Goal: Task Accomplishment & Management: Complete application form

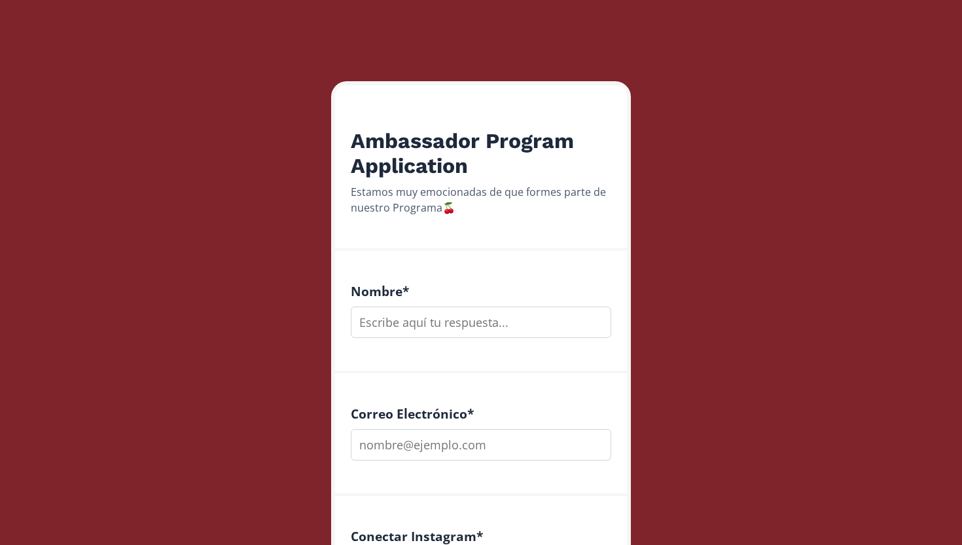
scroll to position [140, 0]
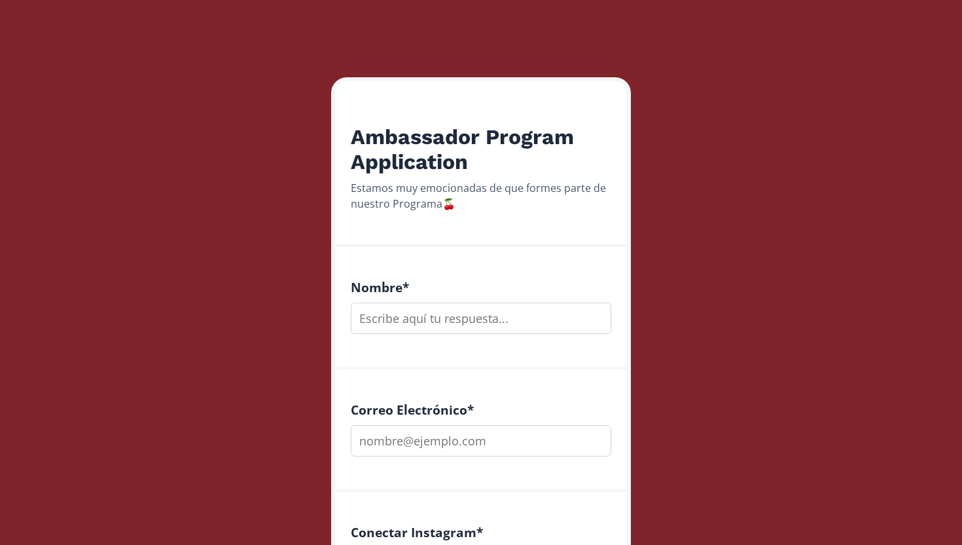
click at [484, 321] on input "text" at bounding box center [481, 317] width 260 height 31
type input "romina"
click at [461, 438] on input "email" at bounding box center [481, 440] width 260 height 31
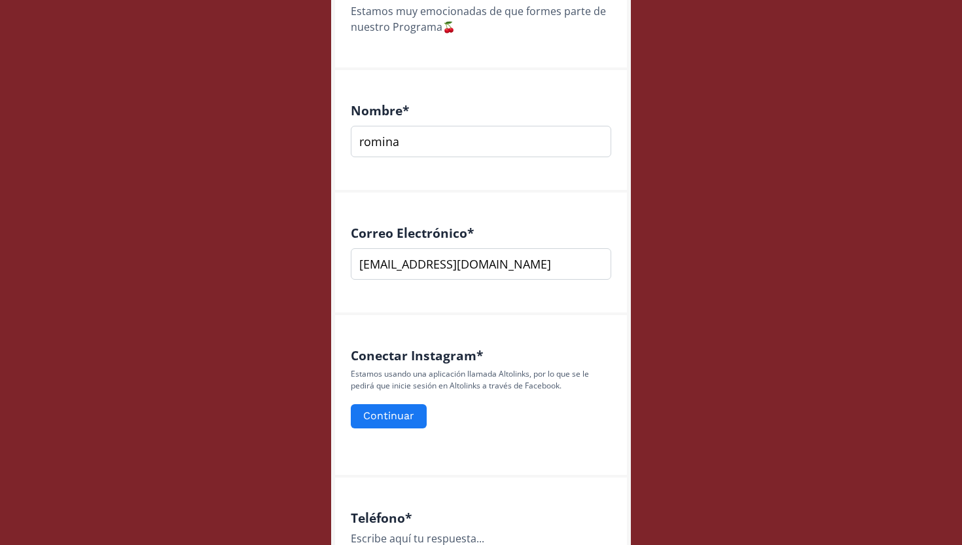
scroll to position [317, 0]
type input "[EMAIL_ADDRESS][DOMAIN_NAME]"
click at [406, 411] on button "Continuar" at bounding box center [389, 415] width 80 height 28
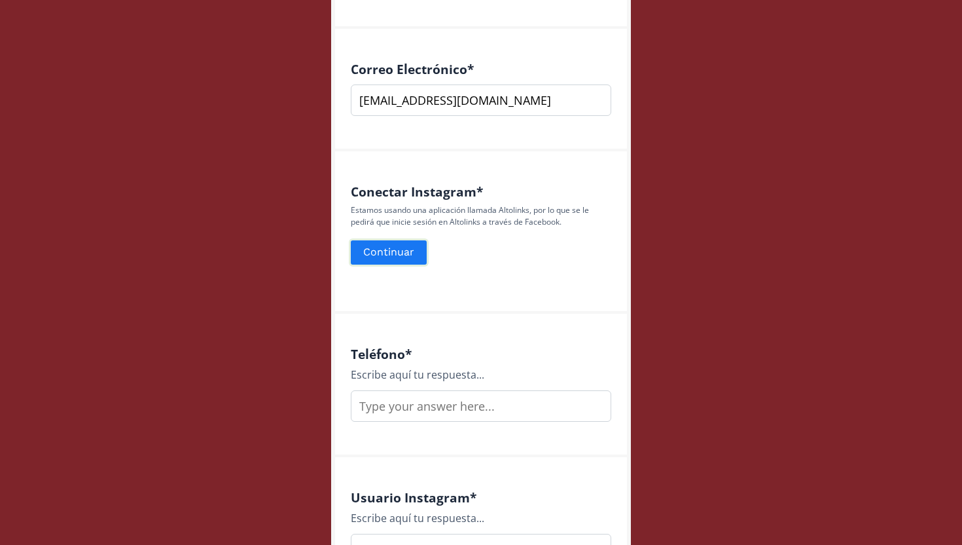
scroll to position [482, 0]
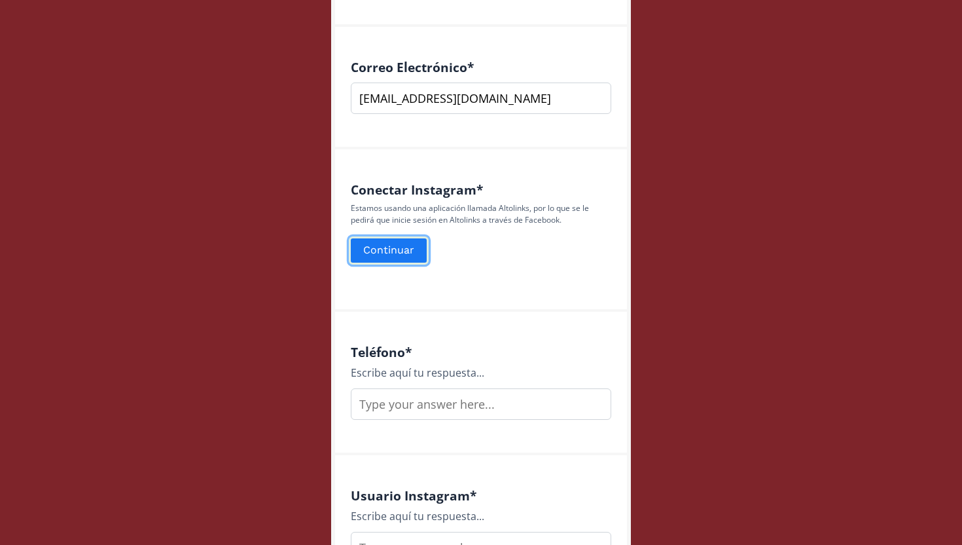
click at [406, 241] on button "Continuar" at bounding box center [389, 250] width 80 height 28
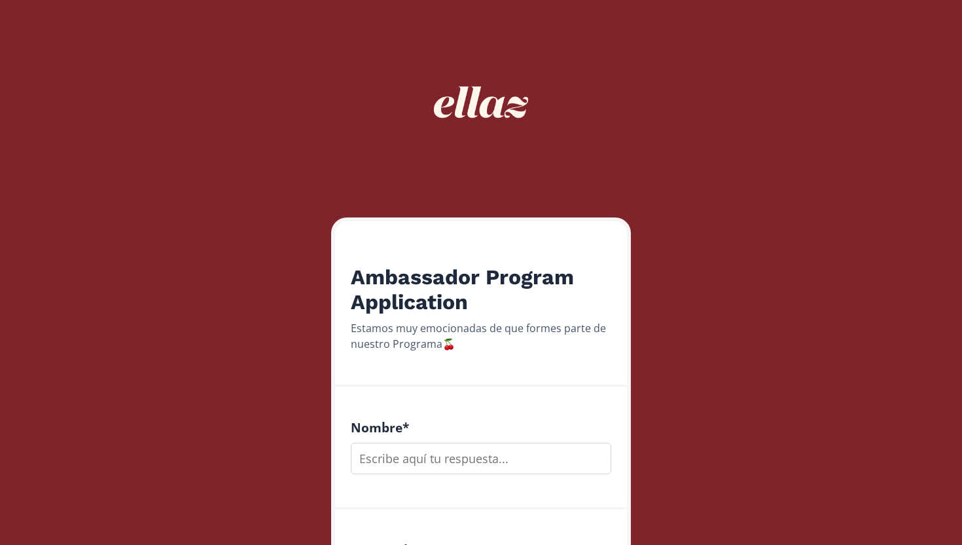
click at [425, 461] on input "text" at bounding box center [481, 457] width 260 height 31
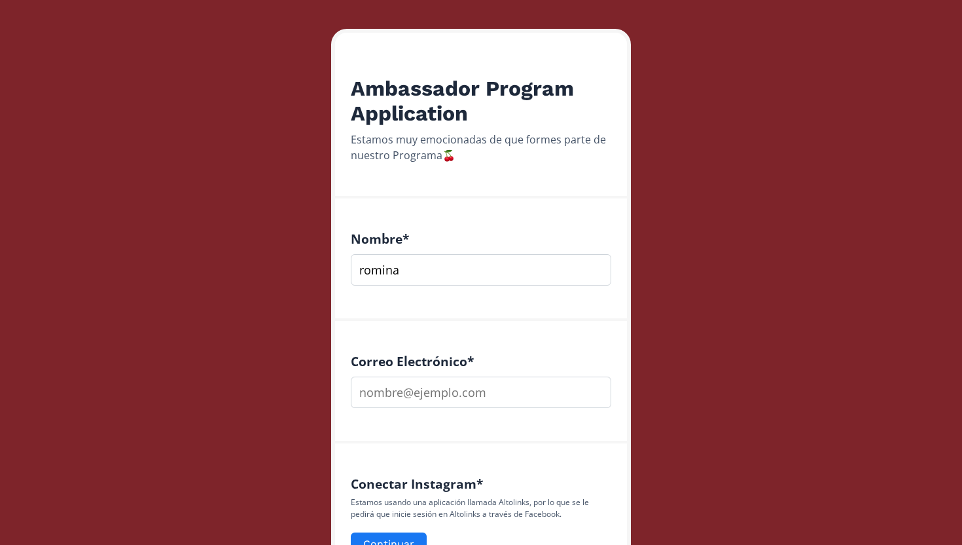
scroll to position [198, 0]
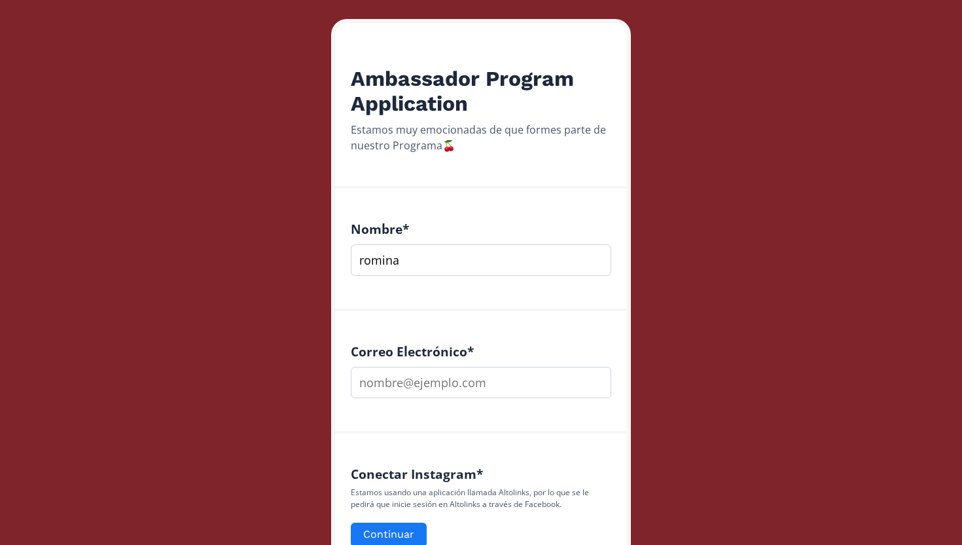
type input "romina"
click at [419, 381] on input "email" at bounding box center [481, 382] width 260 height 31
type input "rominacalarcon@gmail.com"
click at [394, 531] on button "Continuar" at bounding box center [389, 534] width 80 height 28
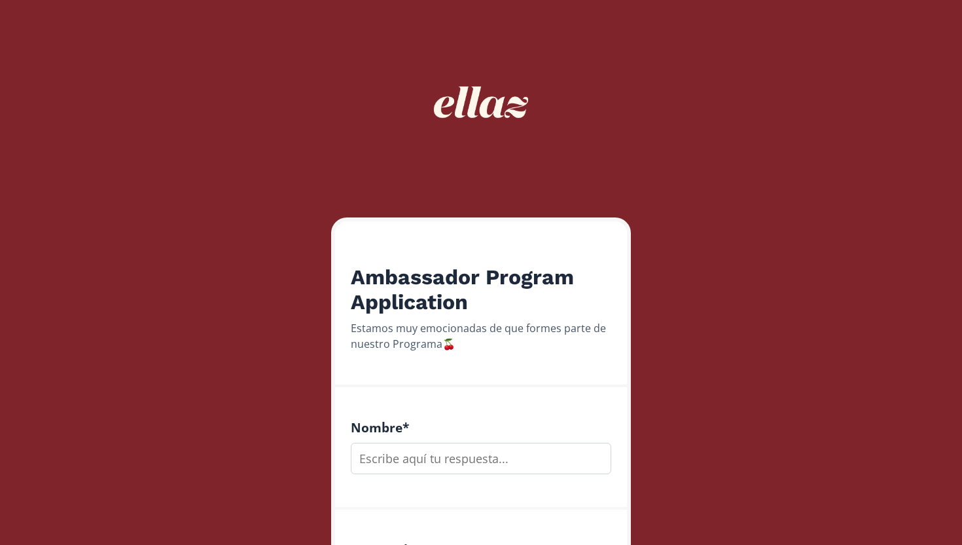
click at [418, 463] on input "text" at bounding box center [481, 457] width 260 height 31
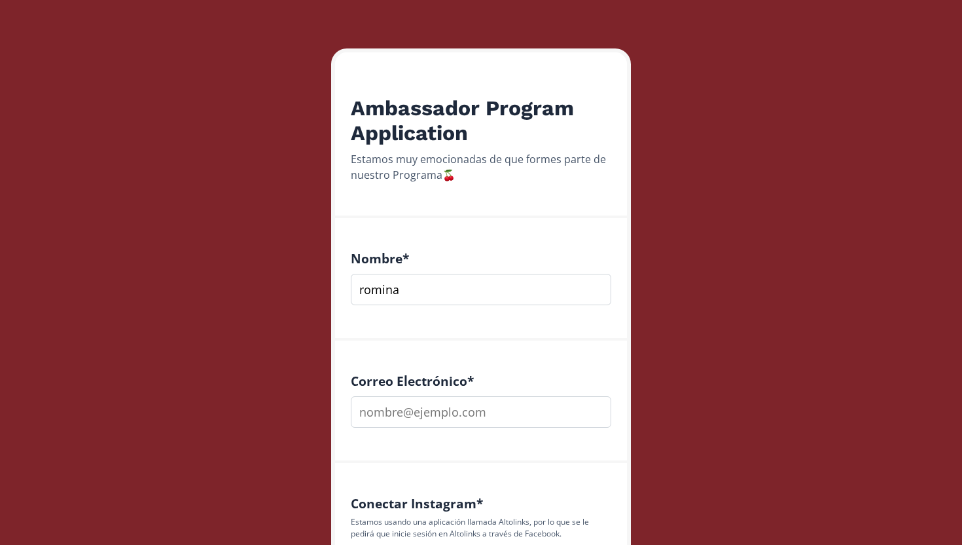
scroll to position [184, 0]
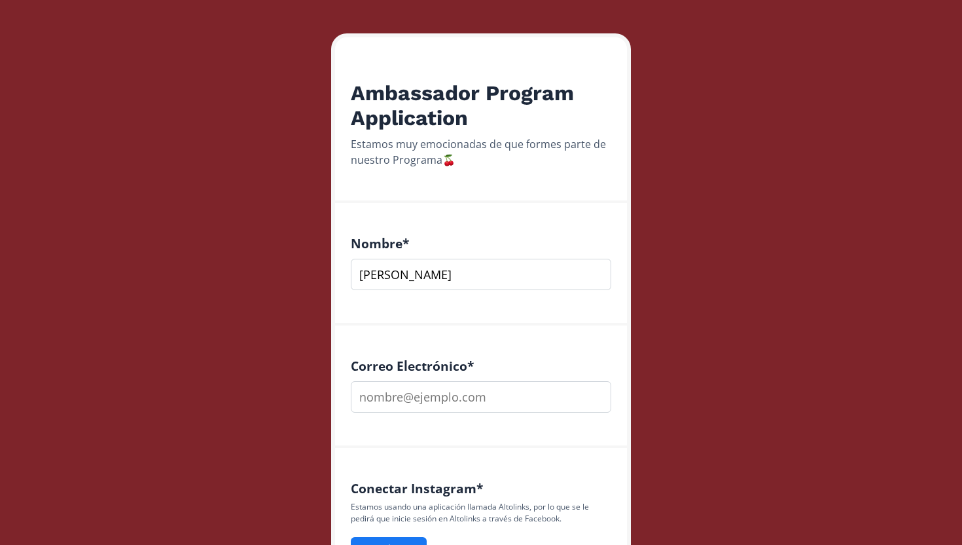
type input "[PERSON_NAME]"
click at [441, 391] on input "email" at bounding box center [481, 396] width 260 height 31
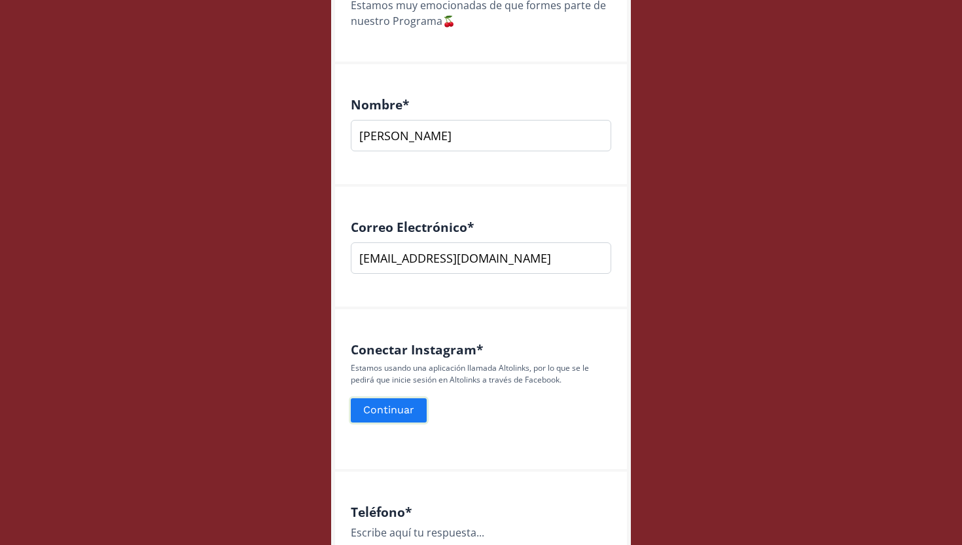
type input "[EMAIL_ADDRESS][DOMAIN_NAME]"
click at [400, 412] on button "Continuar" at bounding box center [389, 410] width 80 height 28
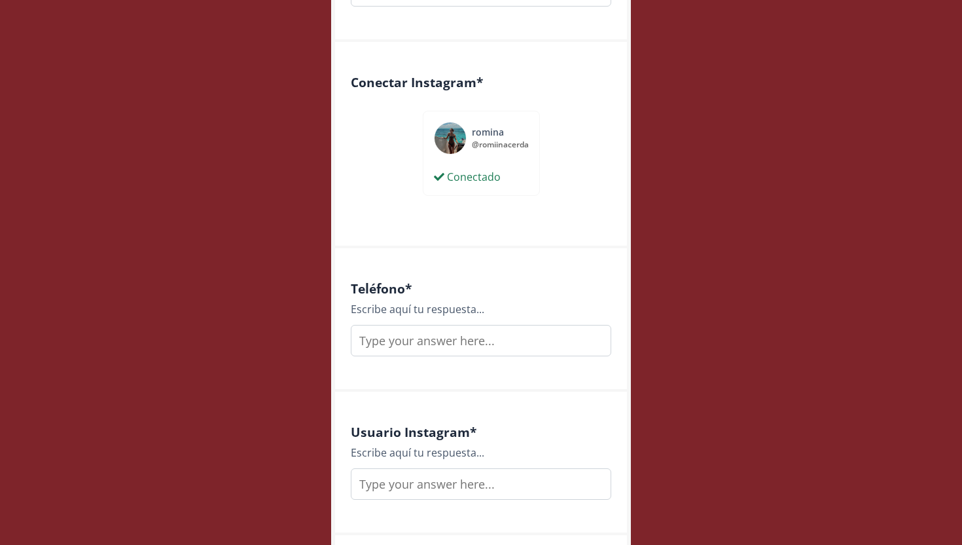
scroll to position [590, 0]
click at [555, 344] on input "text" at bounding box center [481, 339] width 260 height 31
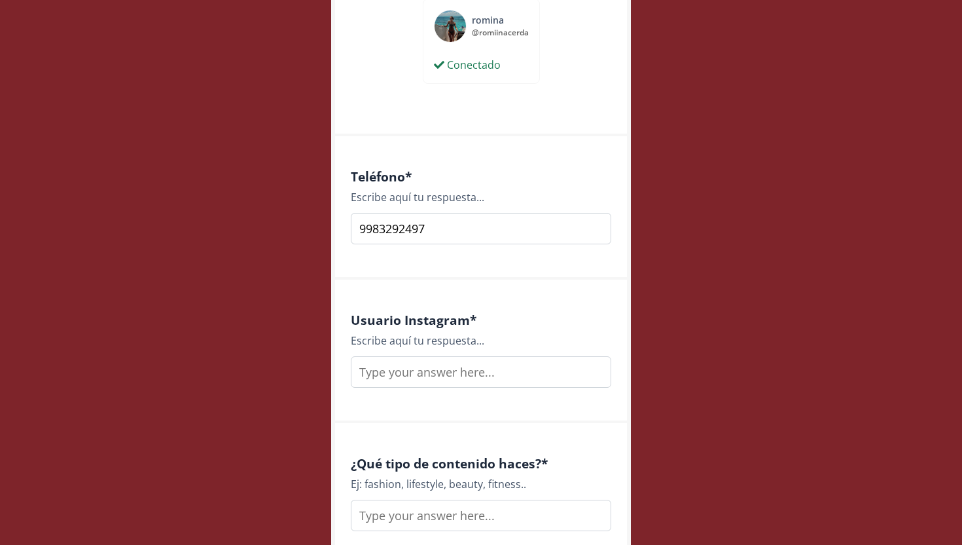
scroll to position [711, 0]
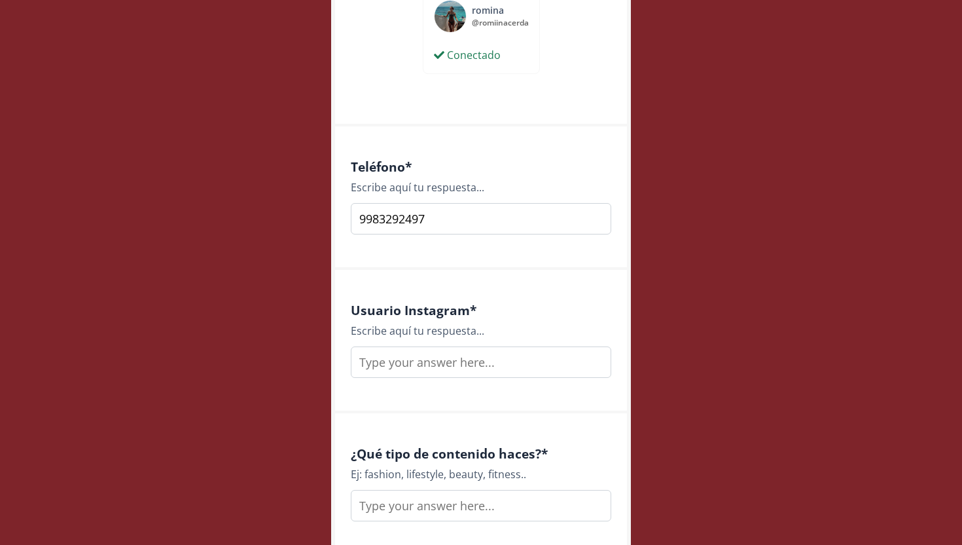
type input "9983292497"
click at [514, 361] on input "text" at bounding box center [481, 361] width 260 height 31
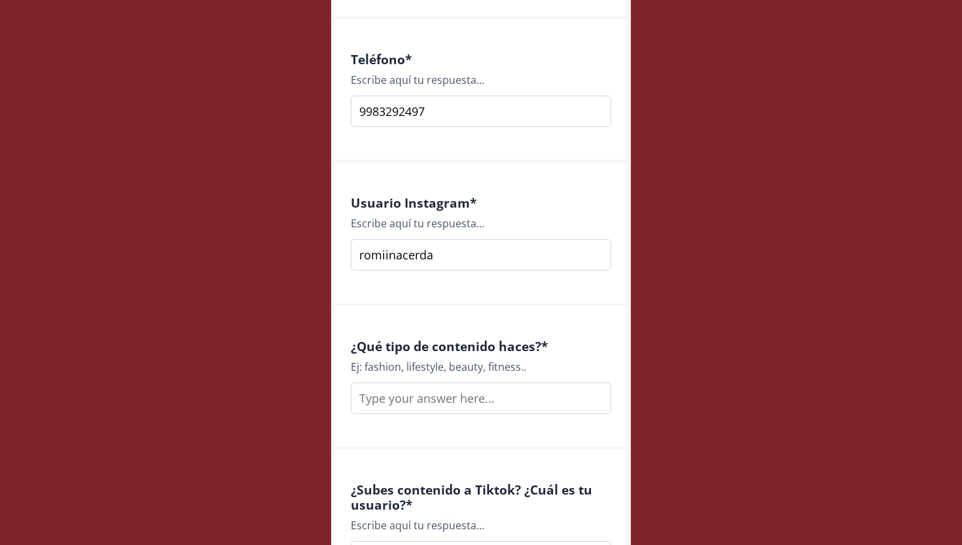
scroll to position [820, 0]
type input "romiinacerda"
click at [523, 401] on input "text" at bounding box center [481, 396] width 260 height 31
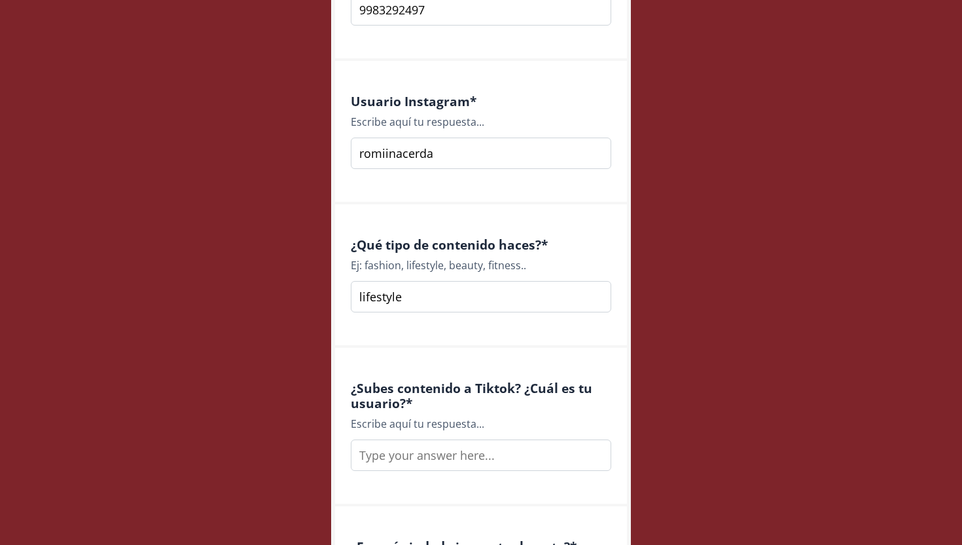
scroll to position [922, 0]
type input "lifestyle"
click at [522, 449] on input "text" at bounding box center [481, 453] width 260 height 31
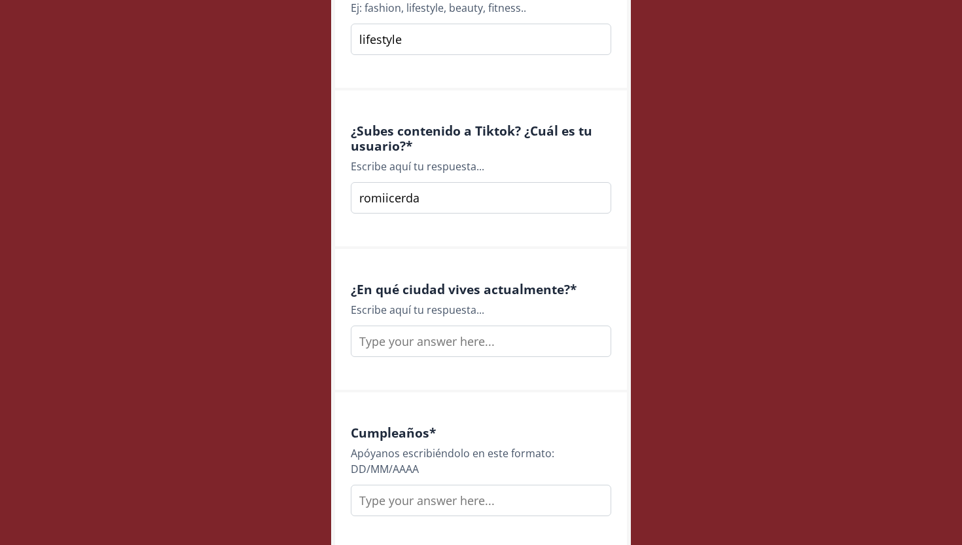
scroll to position [1181, 0]
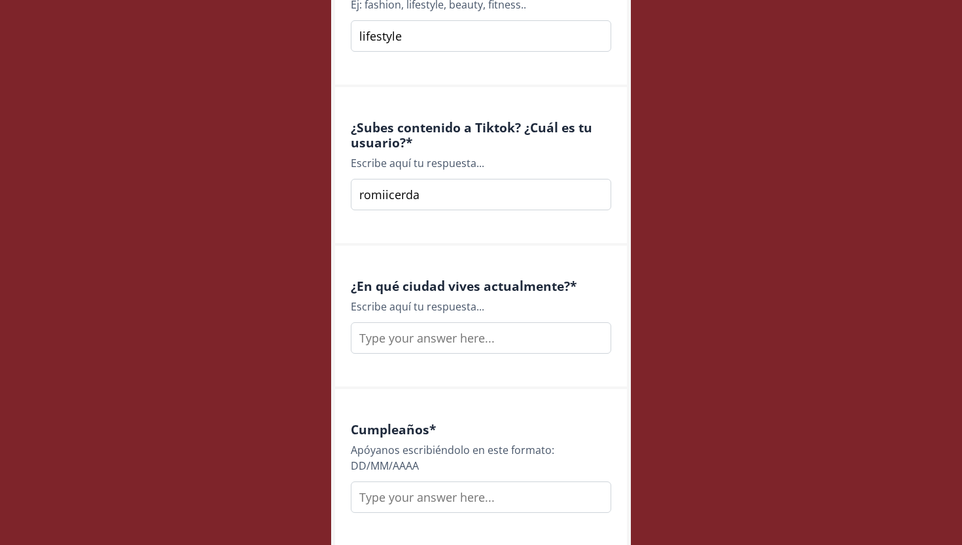
type input "romiicerda"
click at [535, 338] on input "text" at bounding box center [481, 337] width 260 height 31
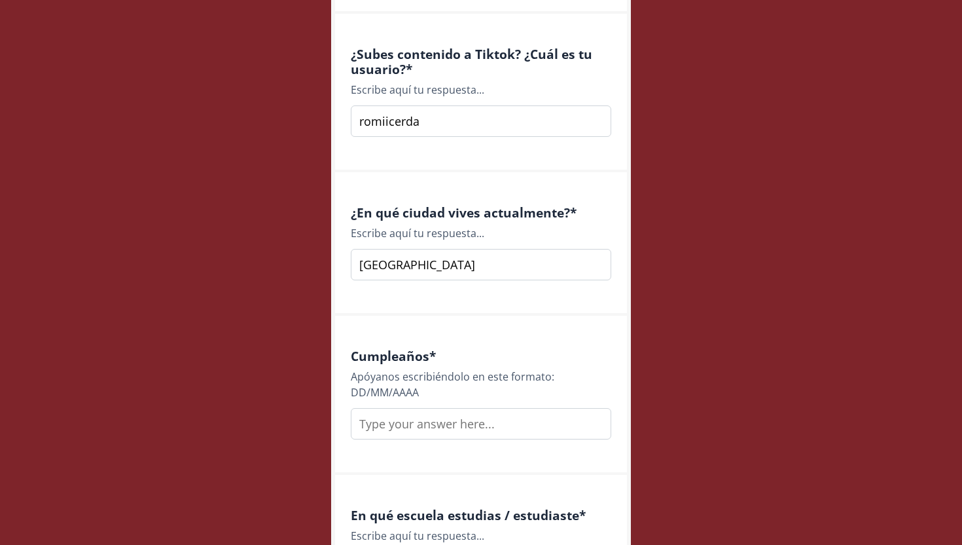
scroll to position [1266, 0]
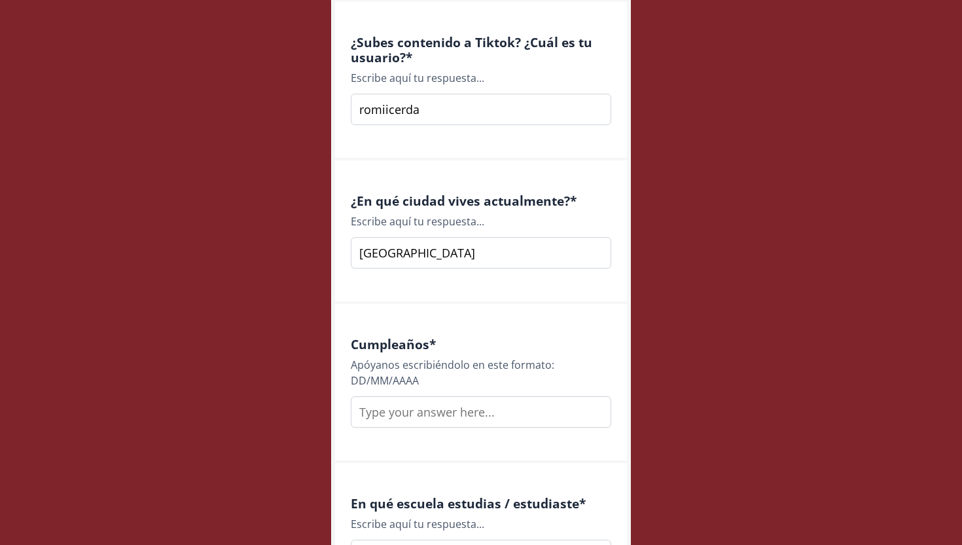
type input "[GEOGRAPHIC_DATA]"
click at [539, 417] on input "text" at bounding box center [481, 411] width 260 height 31
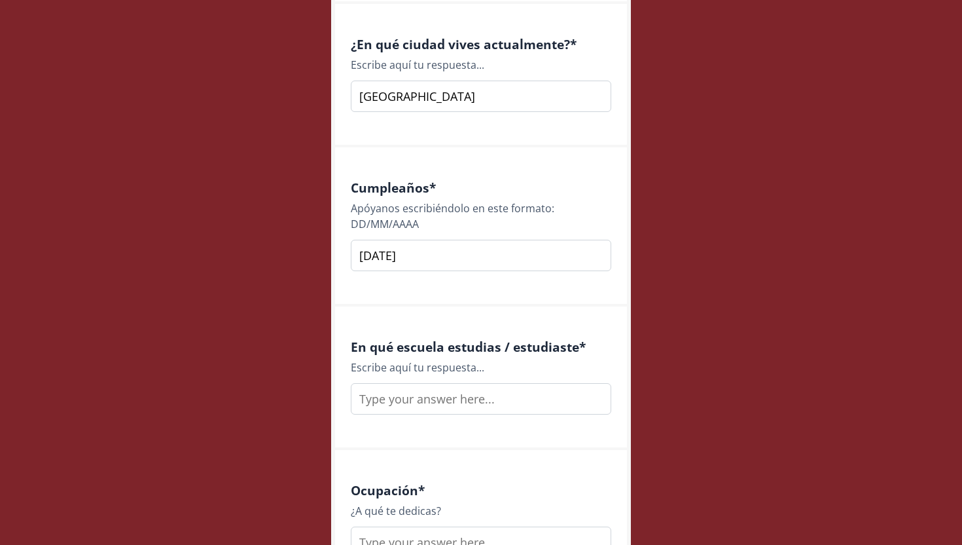
scroll to position [1423, 0]
type input "[DATE]"
click at [532, 402] on input "text" at bounding box center [481, 397] width 260 height 31
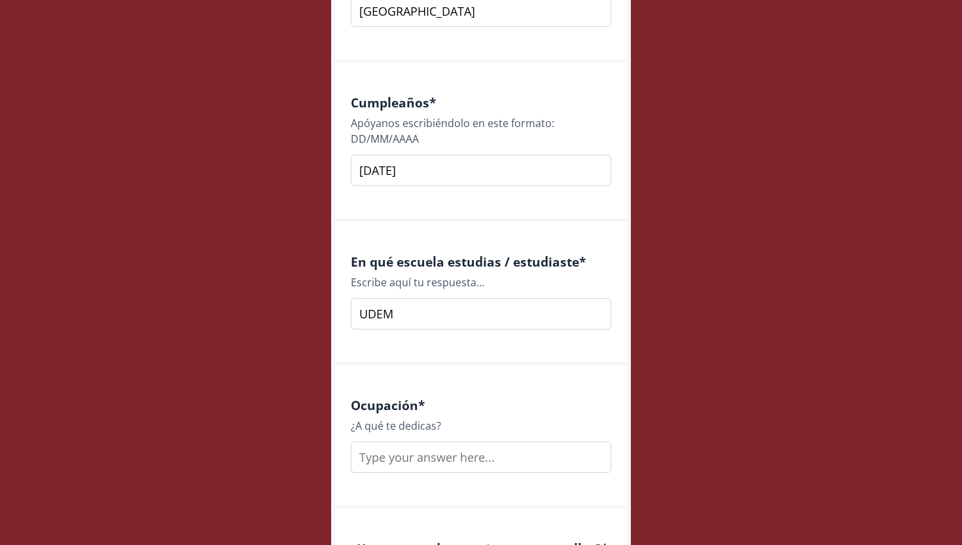
scroll to position [1551, 0]
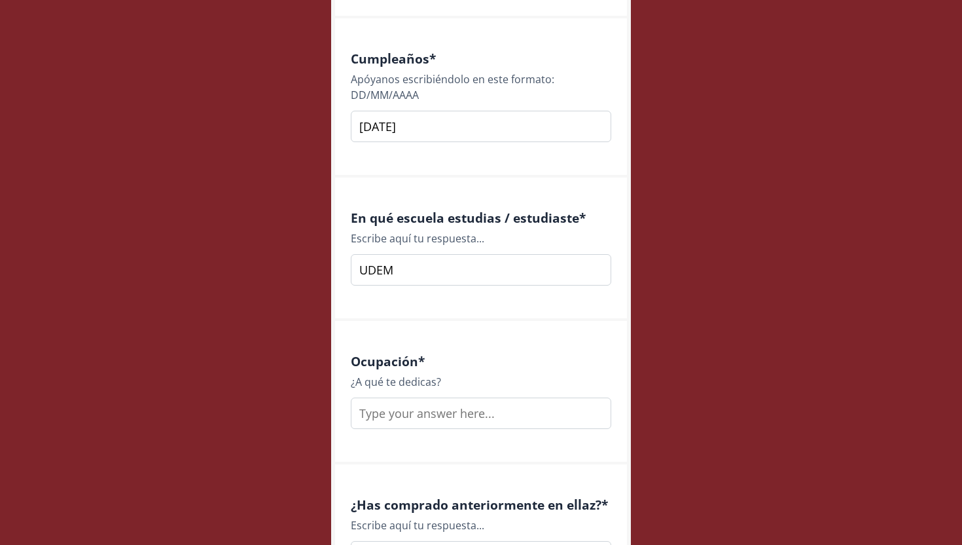
type input "UDEM"
click at [507, 417] on input "text" at bounding box center [481, 412] width 260 height 31
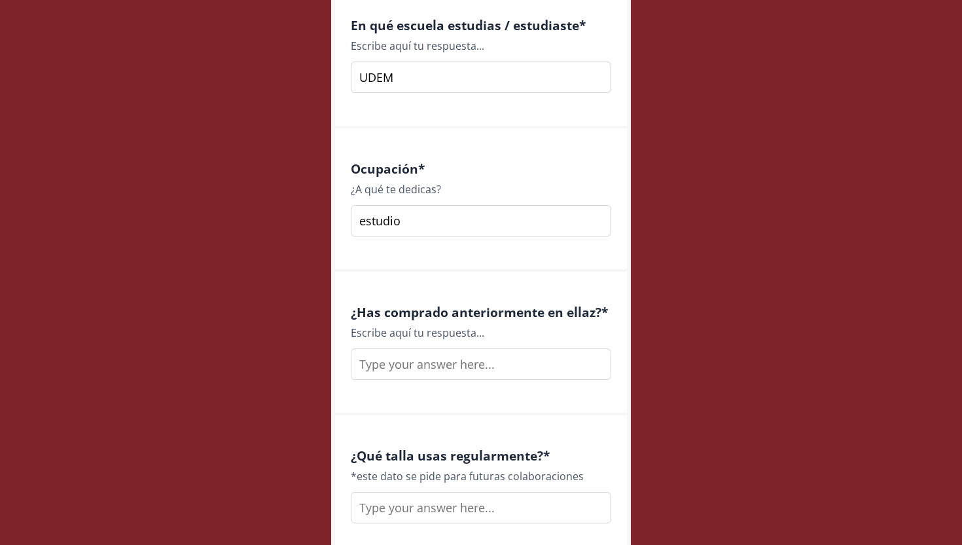
scroll to position [1749, 0]
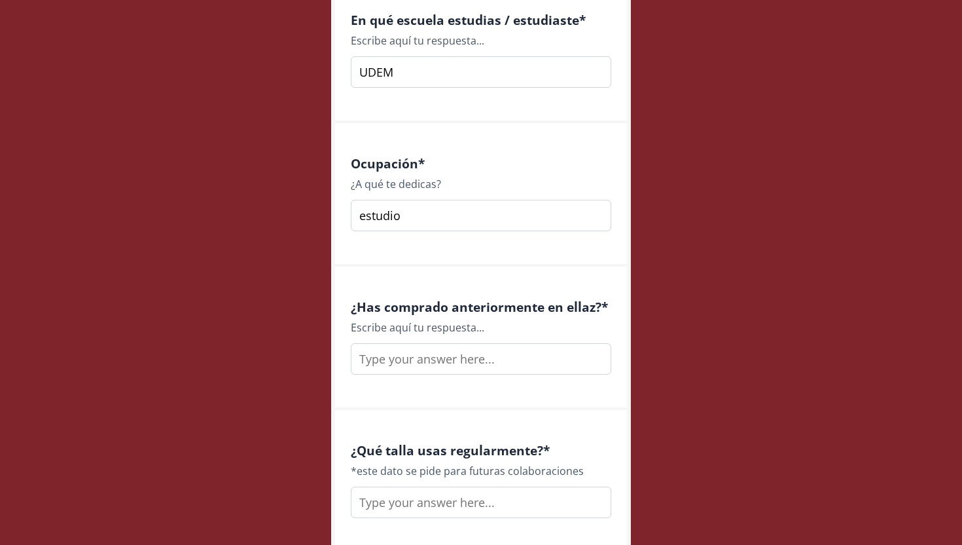
type input "estudio"
click at [500, 359] on input "text" at bounding box center [481, 358] width 260 height 31
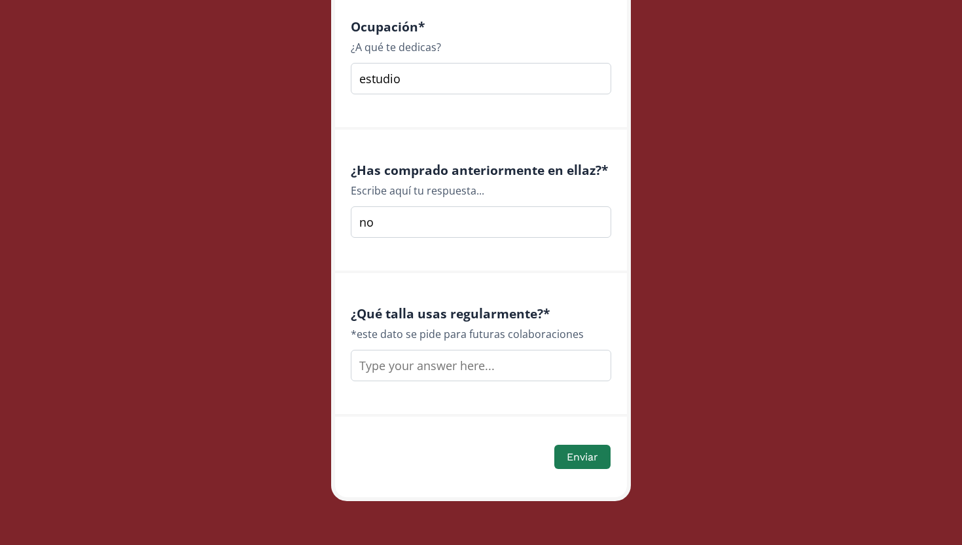
scroll to position [1886, 0]
type input "no"
click at [469, 369] on input "text" at bounding box center [481, 364] width 260 height 31
type input "small"
click at [586, 449] on button "Enviar" at bounding box center [582, 456] width 60 height 28
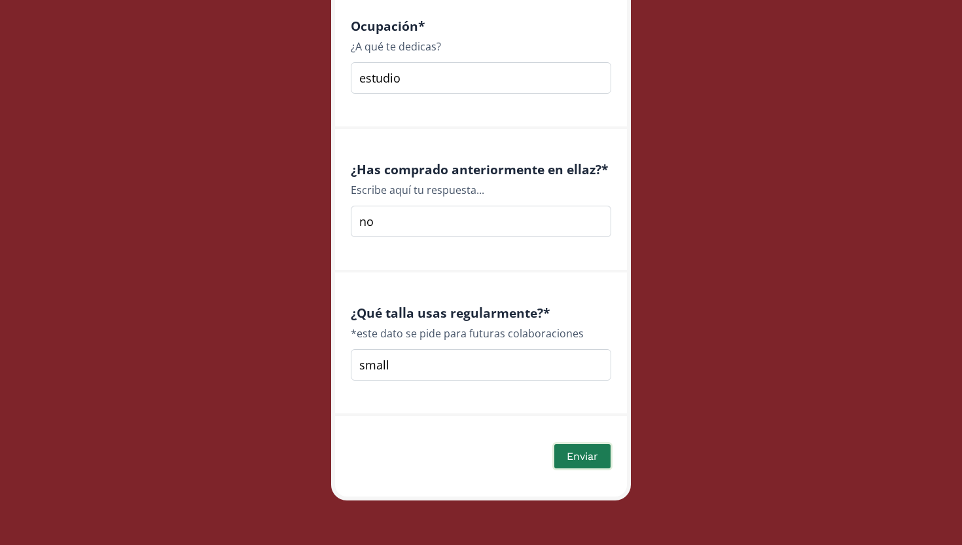
scroll to position [0, 0]
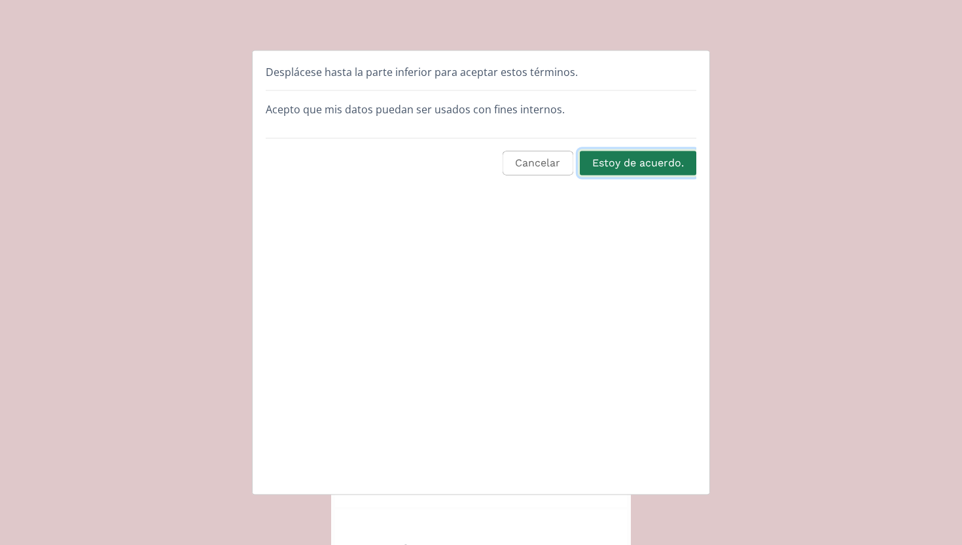
click at [616, 158] on button "Estoy de acuerdo." at bounding box center [638, 163] width 120 height 28
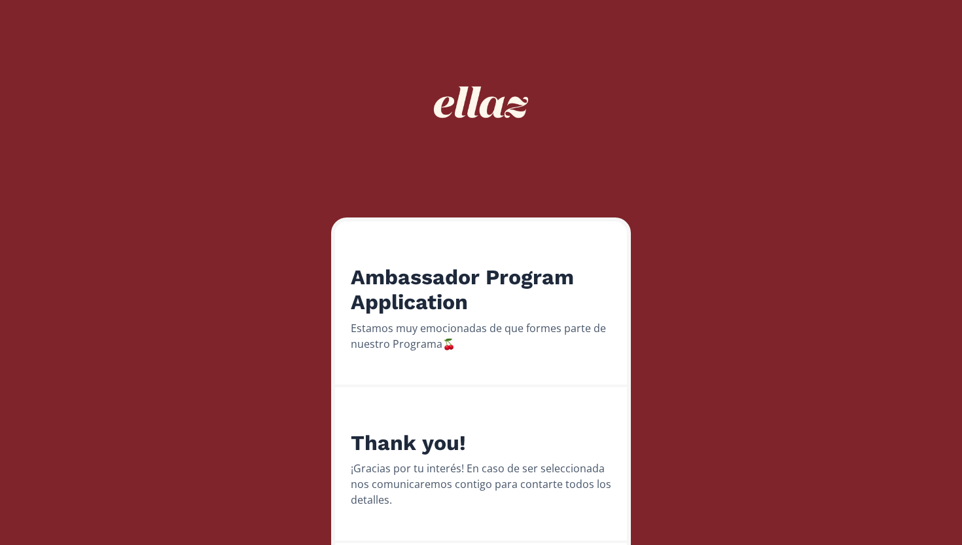
scroll to position [66, 0]
